Goal: Contribute content: Contribute content

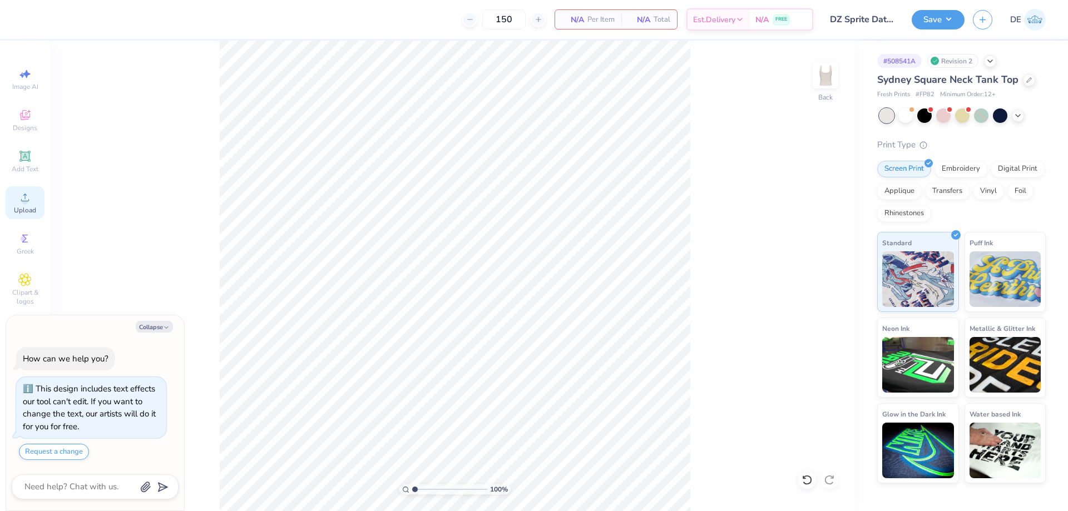
click at [28, 205] on div "Upload" at bounding box center [25, 202] width 39 height 33
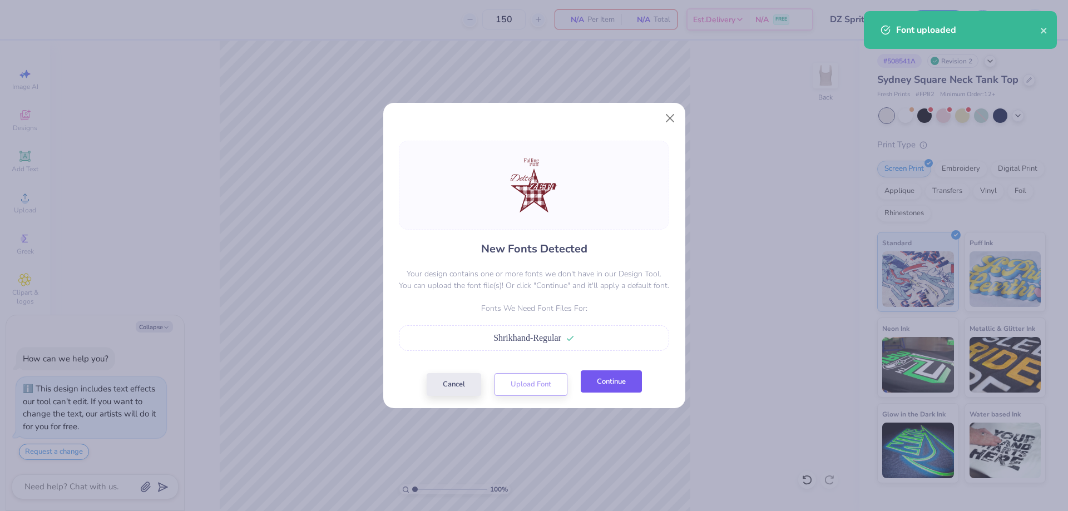
click at [623, 389] on button "Continue" at bounding box center [611, 382] width 61 height 23
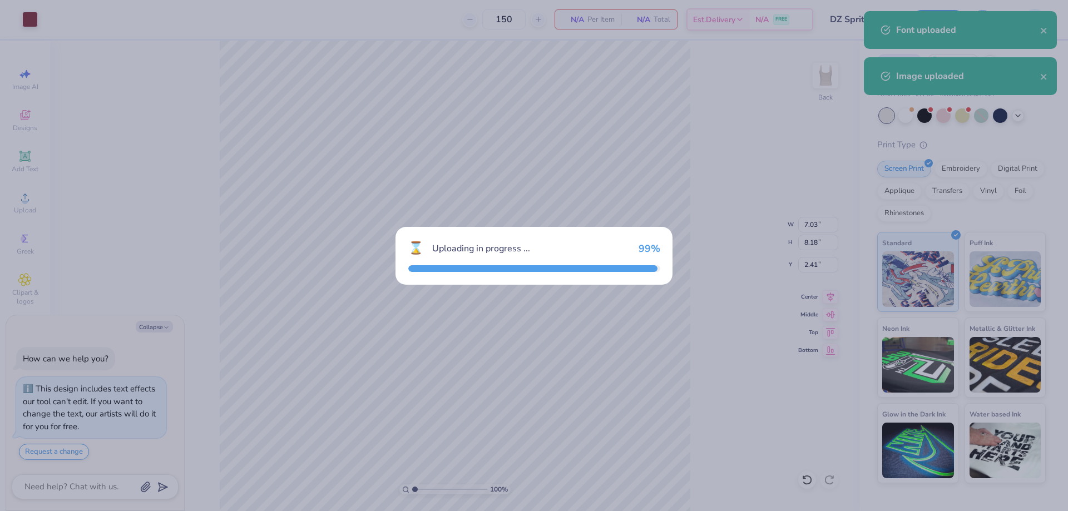
type textarea "x"
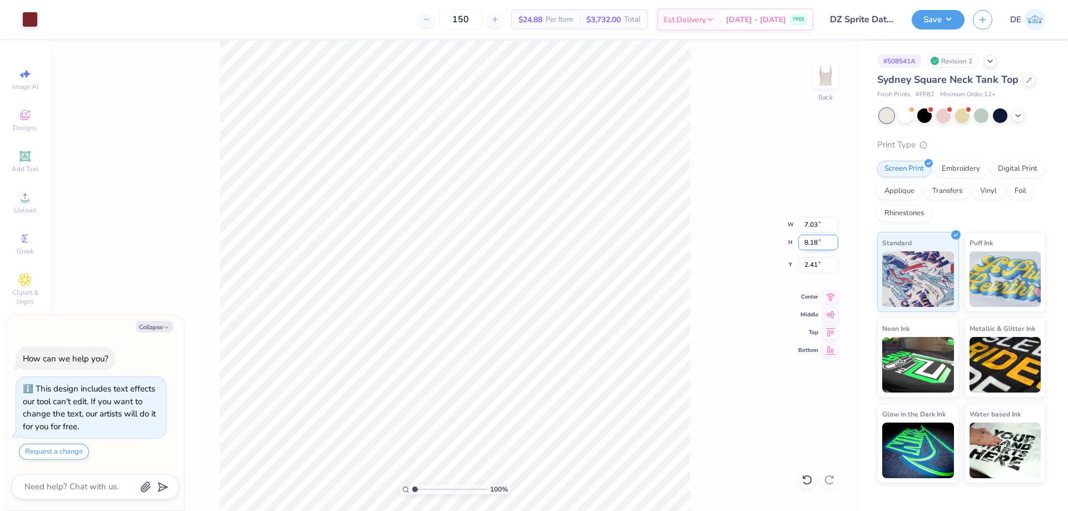
click at [809, 241] on input "8.18" at bounding box center [818, 243] width 40 height 16
click at [801, 223] on input "7.03" at bounding box center [818, 225] width 40 height 16
click at [807, 241] on input "8.18" at bounding box center [818, 243] width 40 height 16
click at [805, 219] on input "7.03" at bounding box center [818, 225] width 40 height 16
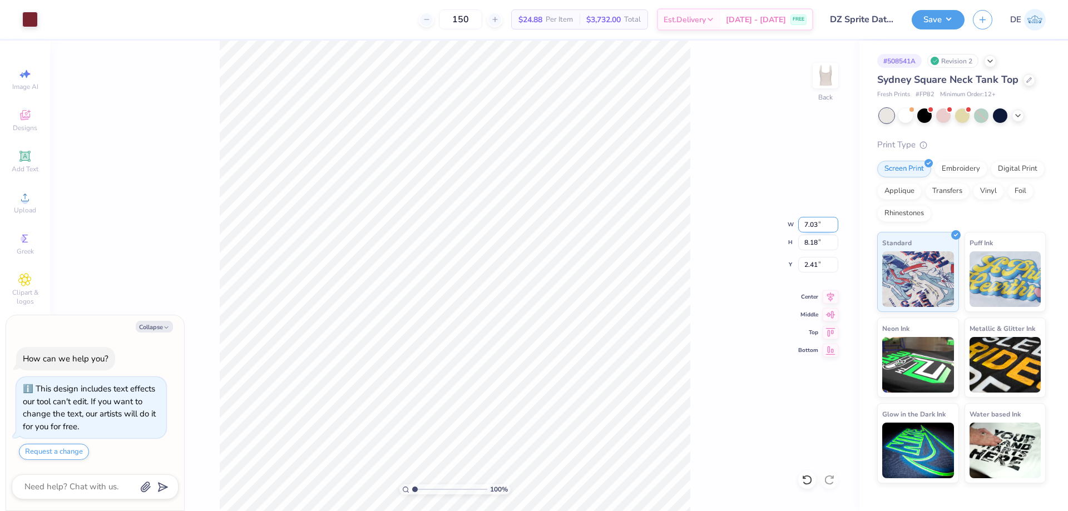
click at [805, 219] on input "7.03" at bounding box center [818, 225] width 40 height 16
type input "5"
type textarea "x"
type input "5.00"
type input "5.81"
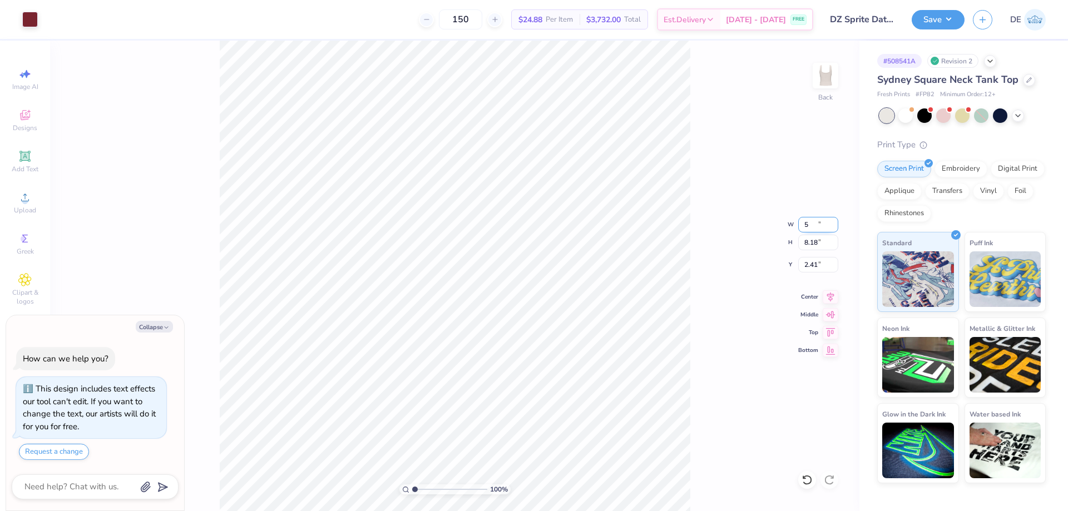
type input "3.59"
click at [802, 225] on input "5.00" at bounding box center [818, 225] width 40 height 16
type input "6"
type textarea "x"
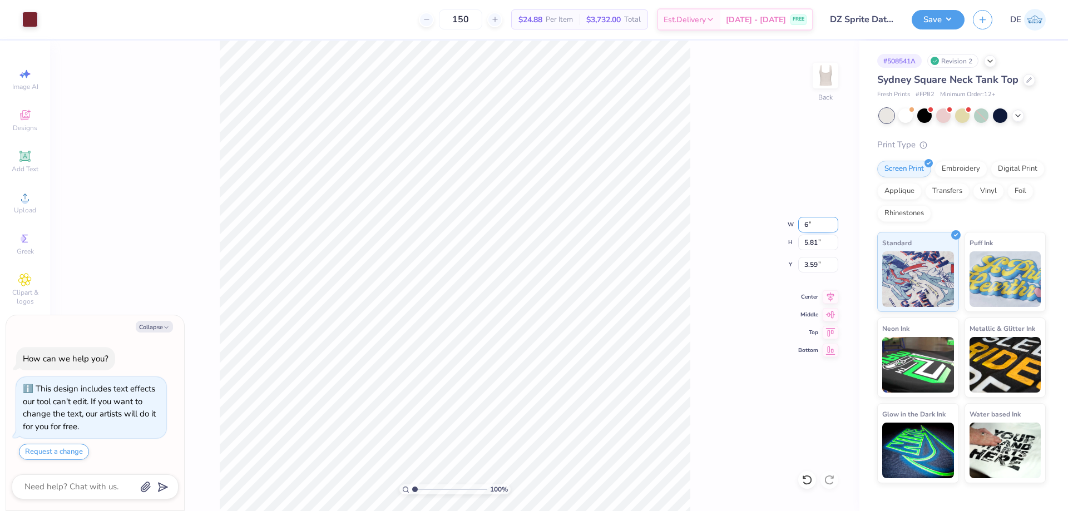
type input "6.00"
type input "6.98"
click at [805, 264] on input "3.01" at bounding box center [818, 265] width 40 height 16
type input "1.5"
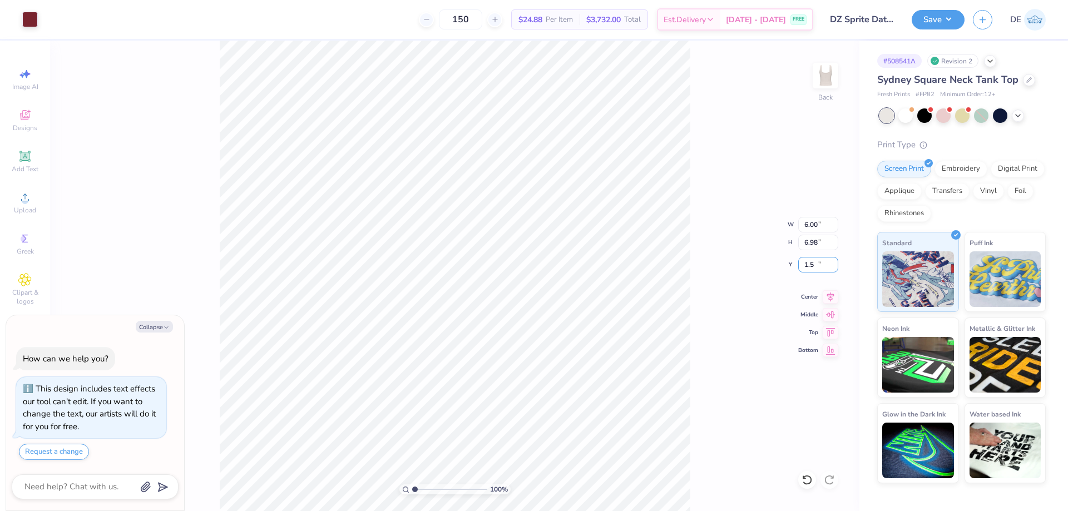
type textarea "x"
type input "1.50"
drag, startPoint x: 720, startPoint y: 213, endPoint x: 691, endPoint y: 219, distance: 29.6
click at [719, 213] on div "100 % Back" at bounding box center [455, 276] width 810 height 471
type textarea "x"
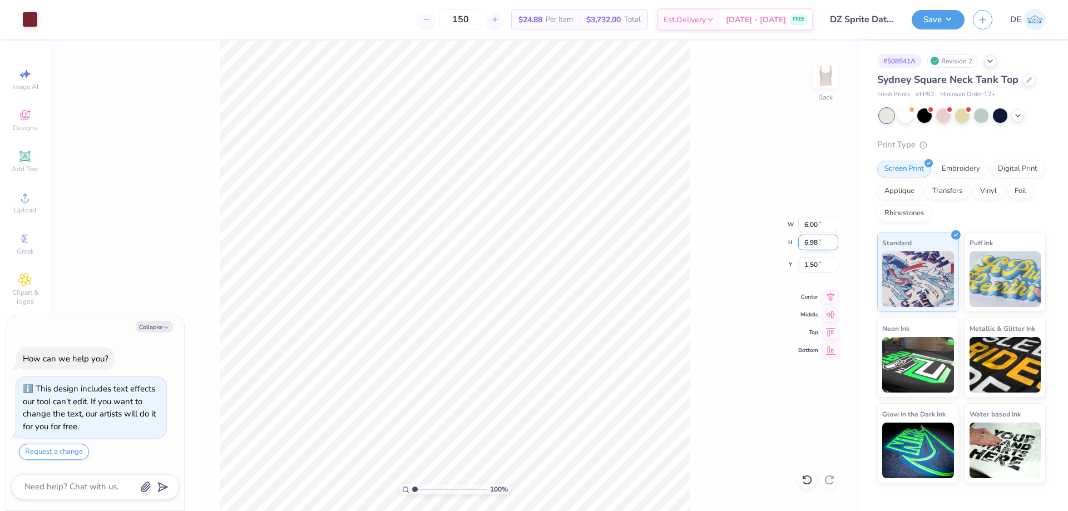
click at [808, 243] on input "6.98" at bounding box center [818, 243] width 40 height 16
type input "7"
type textarea "x"
type input "6.02"
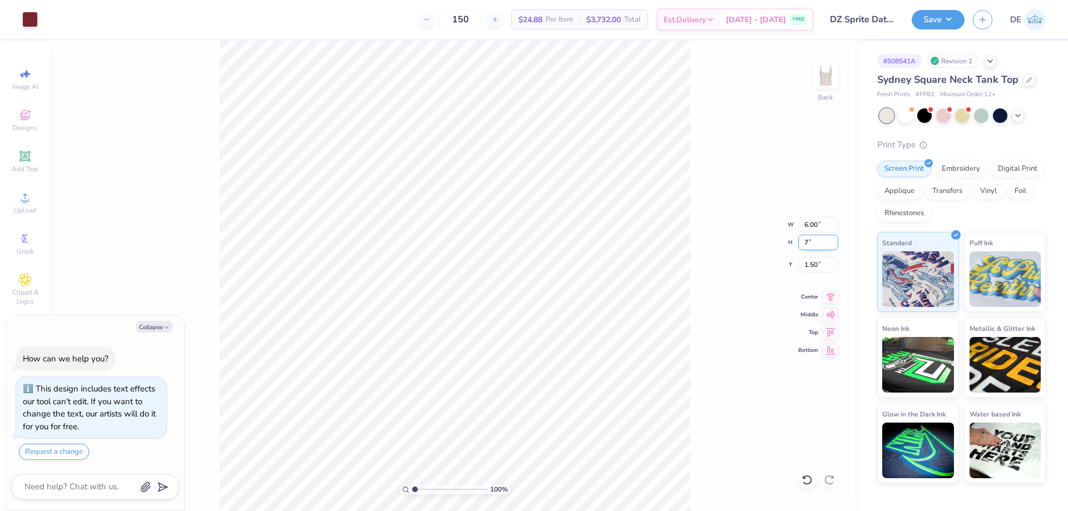
type input "7.00"
type input "1.49"
click at [810, 244] on input "7.00" at bounding box center [818, 243] width 40 height 16
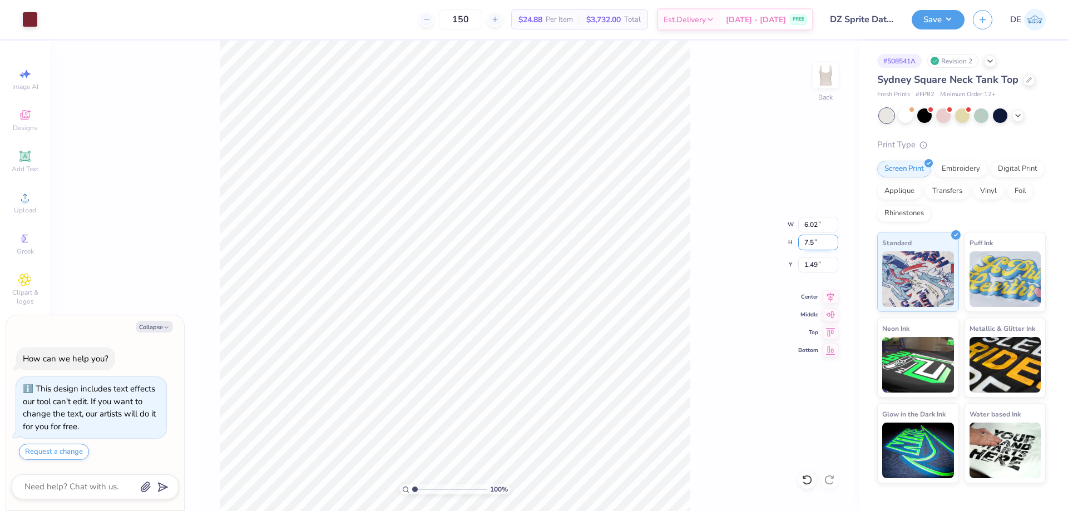
type input "7.5"
type textarea "x"
type input "6.45"
type input "7.50"
click at [804, 264] on input "1.24" at bounding box center [818, 265] width 40 height 16
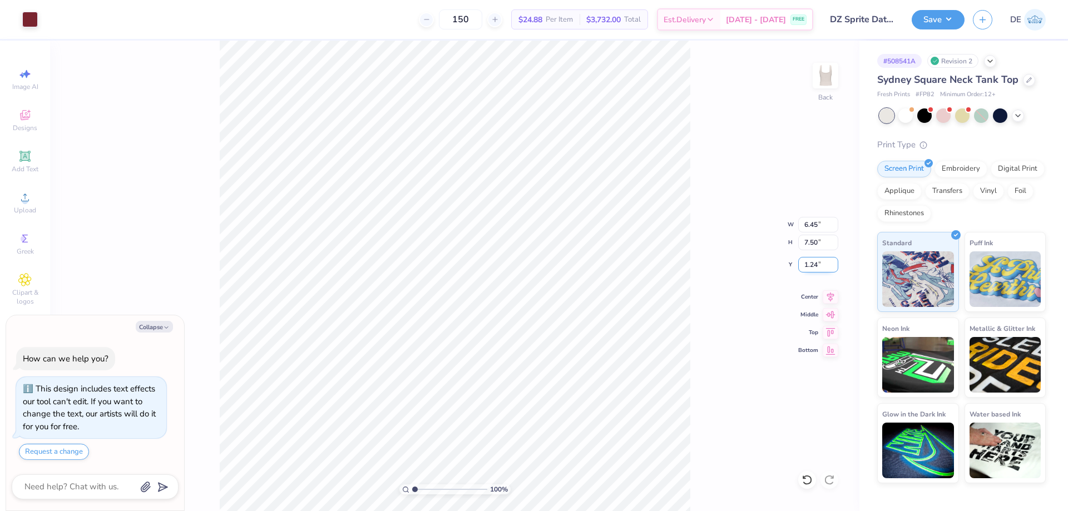
click at [804, 264] on input "1.24" at bounding box center [818, 265] width 40 height 16
type input "1.5"
type textarea "x"
type input "1.50"
drag, startPoint x: 734, startPoint y: 255, endPoint x: 721, endPoint y: 252, distance: 13.2
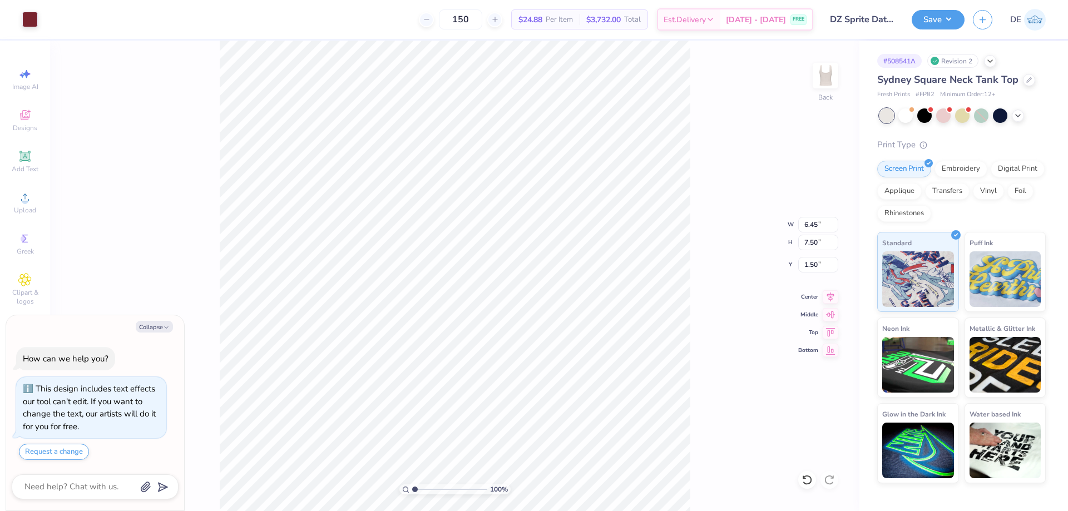
click at [725, 253] on div "100 % Back W 6.45 6.45 " H 7.50 7.50 " Y 1.50 1.50 " Center Middle Top Bottom" at bounding box center [455, 276] width 810 height 471
click at [699, 255] on div "100 % Back W 6.45 6.45 " H 7.50 7.50 " Y 1.50 1.50 " Center Middle Top Bottom" at bounding box center [455, 276] width 810 height 471
click at [934, 18] on button "Save" at bounding box center [938, 17] width 53 height 19
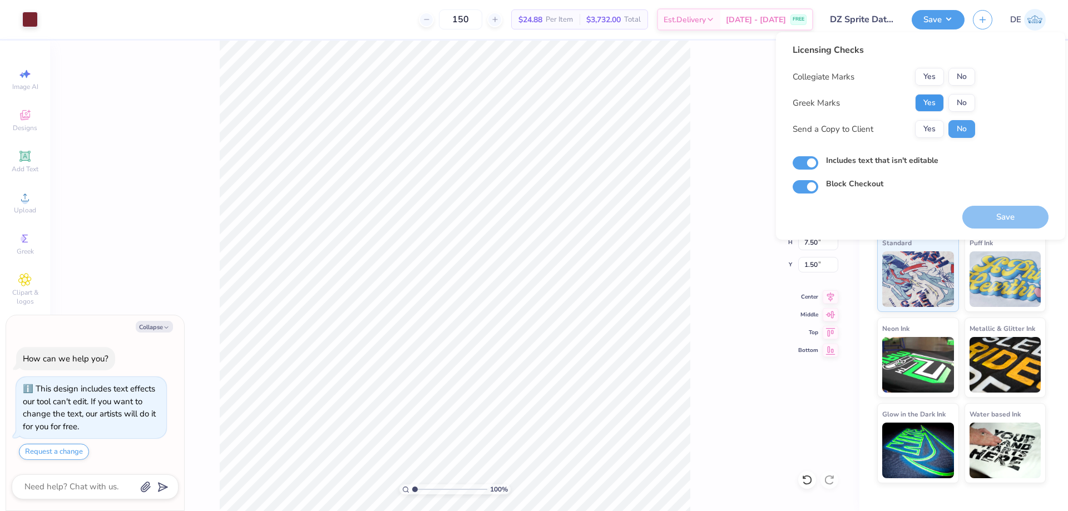
click at [930, 104] on button "Yes" at bounding box center [929, 103] width 29 height 18
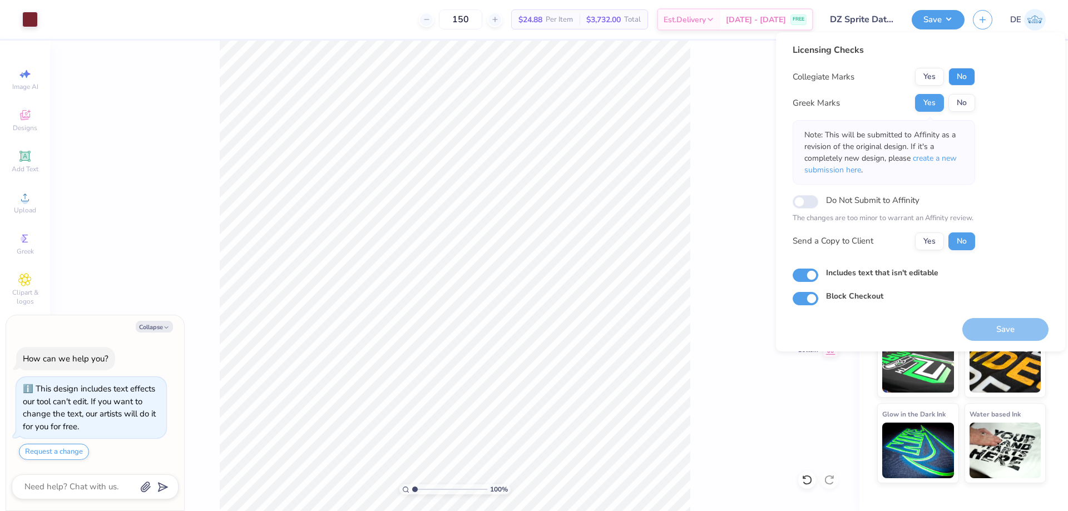
click at [969, 78] on button "No" at bounding box center [962, 77] width 27 height 18
click at [1008, 332] on button "Save" at bounding box center [1006, 329] width 86 height 23
type textarea "x"
